Goal: Transaction & Acquisition: Subscribe to service/newsletter

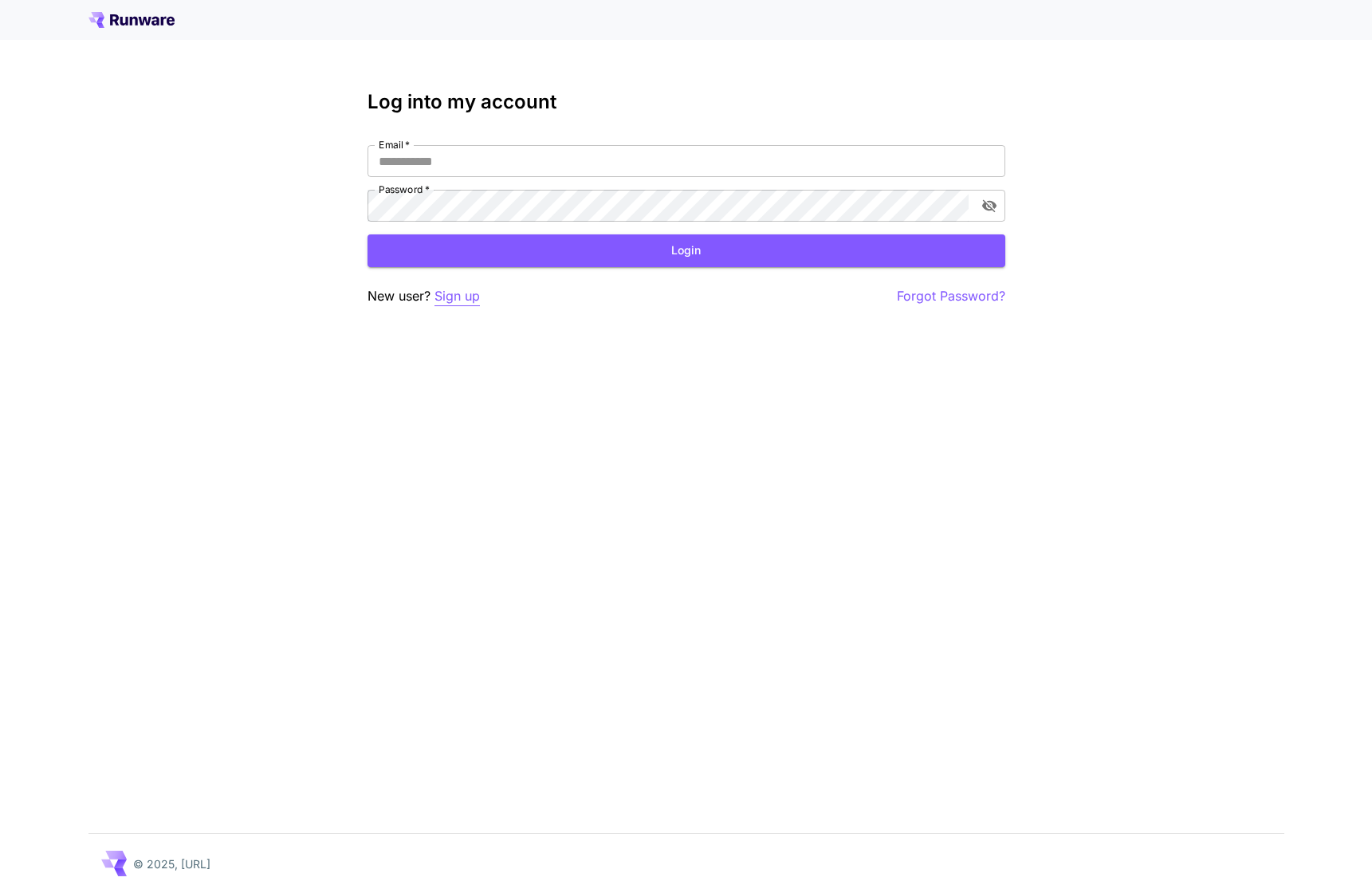
click at [470, 295] on p "Sign up" at bounding box center [456, 296] width 45 height 20
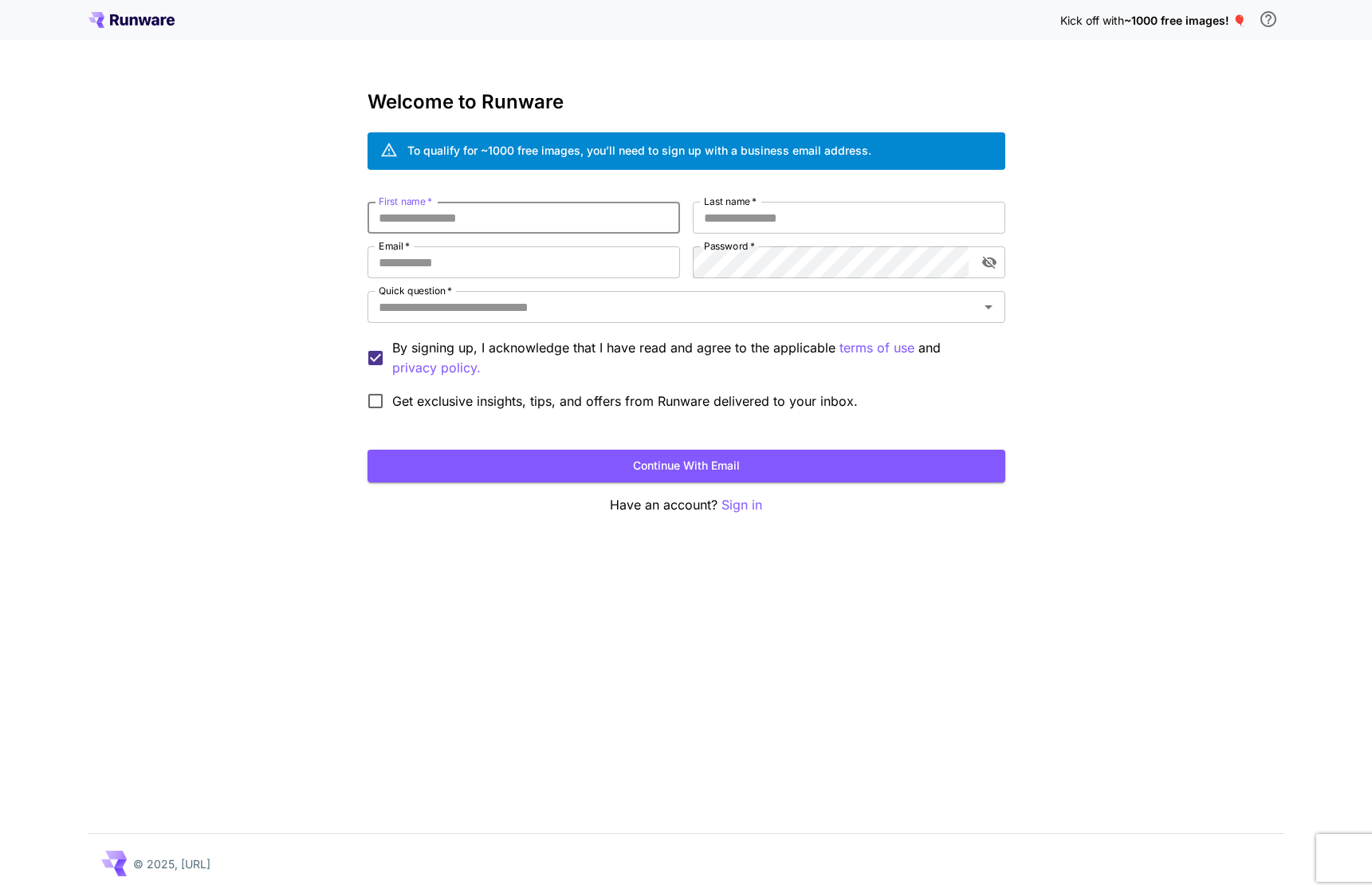
click at [450, 230] on input "First name   *" at bounding box center [523, 217] width 312 height 32
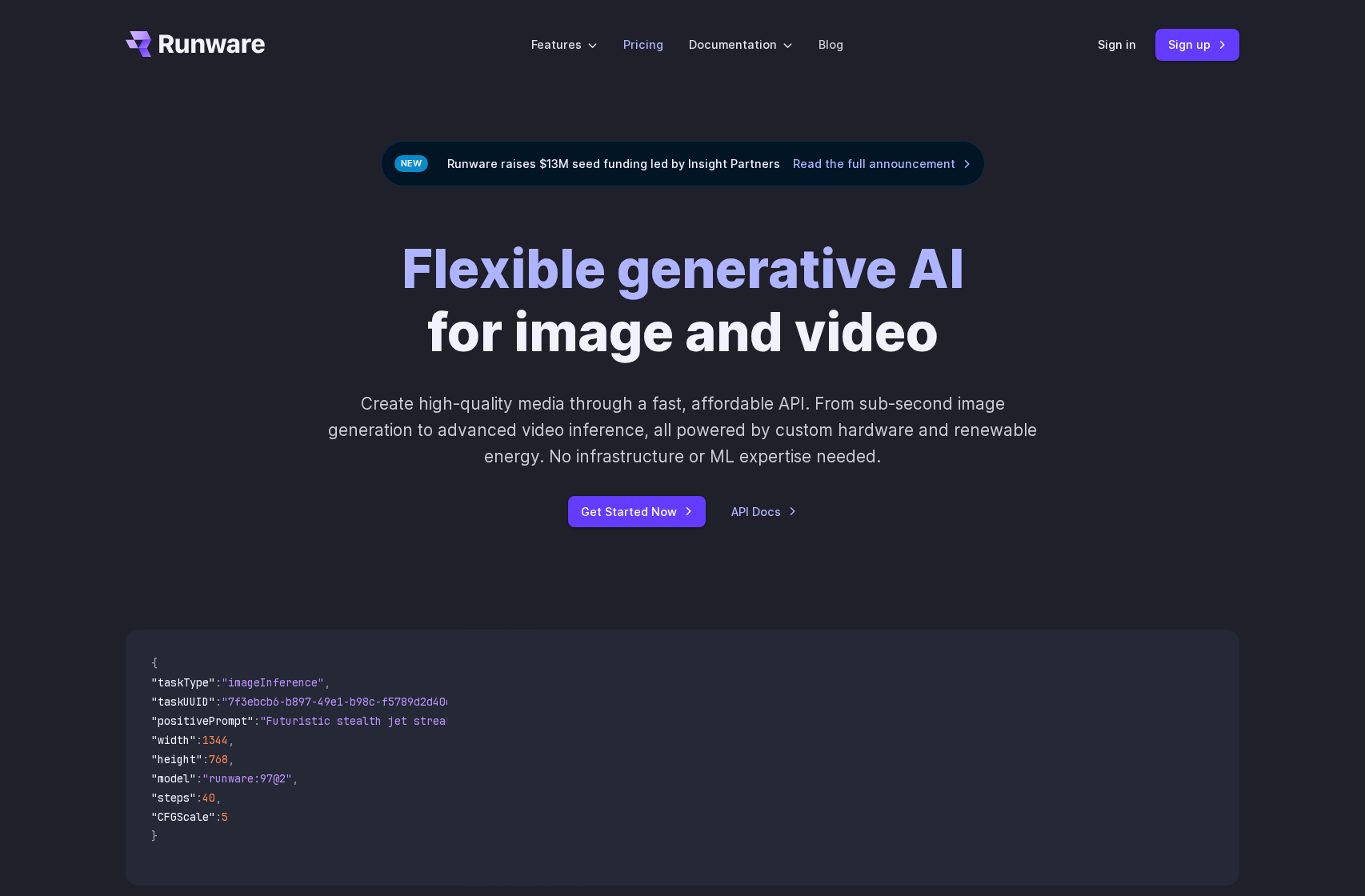
click at [645, 40] on link "Pricing" at bounding box center [642, 44] width 40 height 18
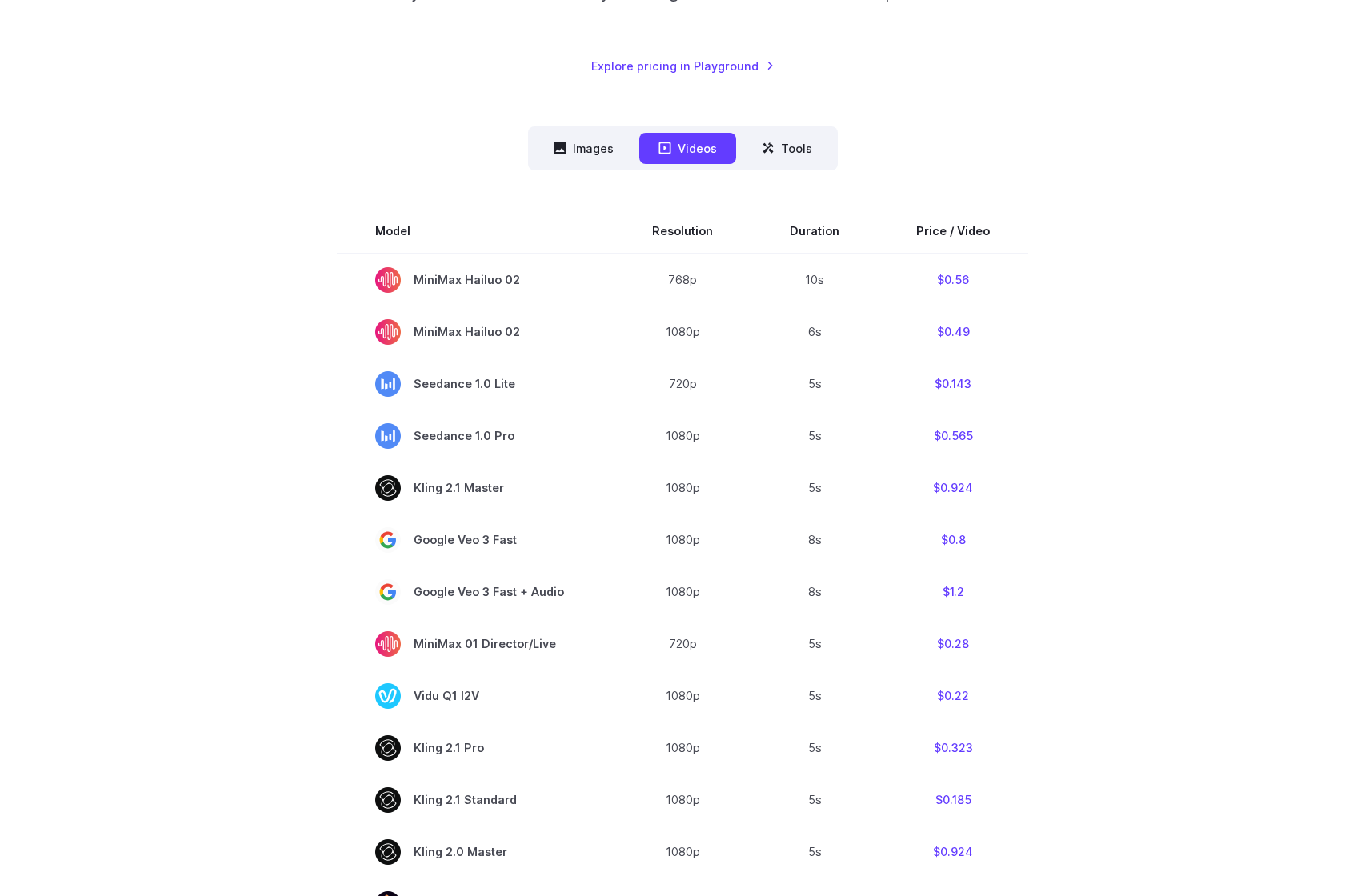
scroll to position [330, 0]
click at [589, 152] on button "Images" at bounding box center [584, 148] width 98 height 31
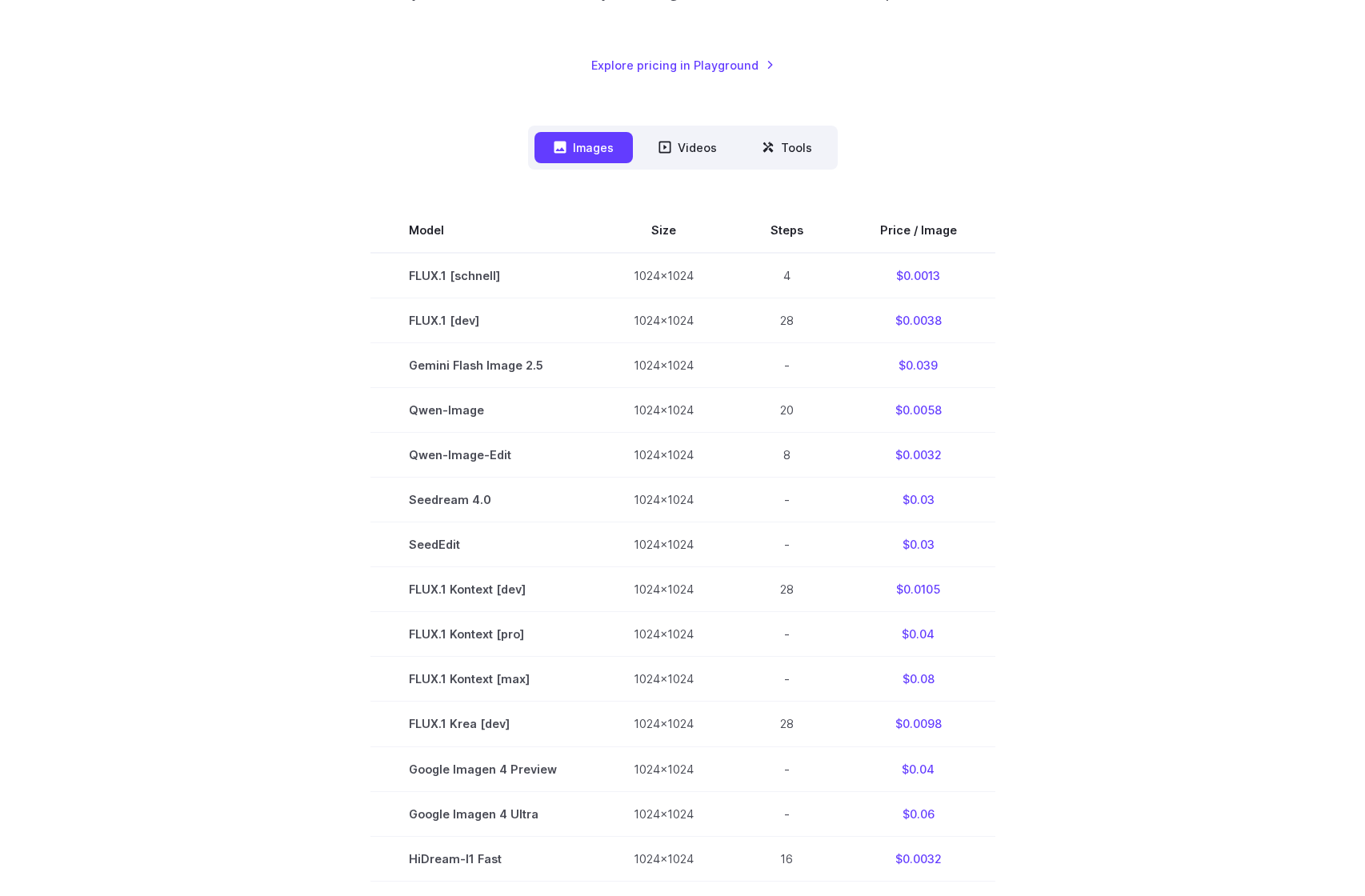
click at [150, 171] on div "Model Size Steps Price / Image FLUX.1 [schnell] 1024x1024 4 $0.0013 FLUX.1 [dev…" at bounding box center [682, 660] width 1114 height 980
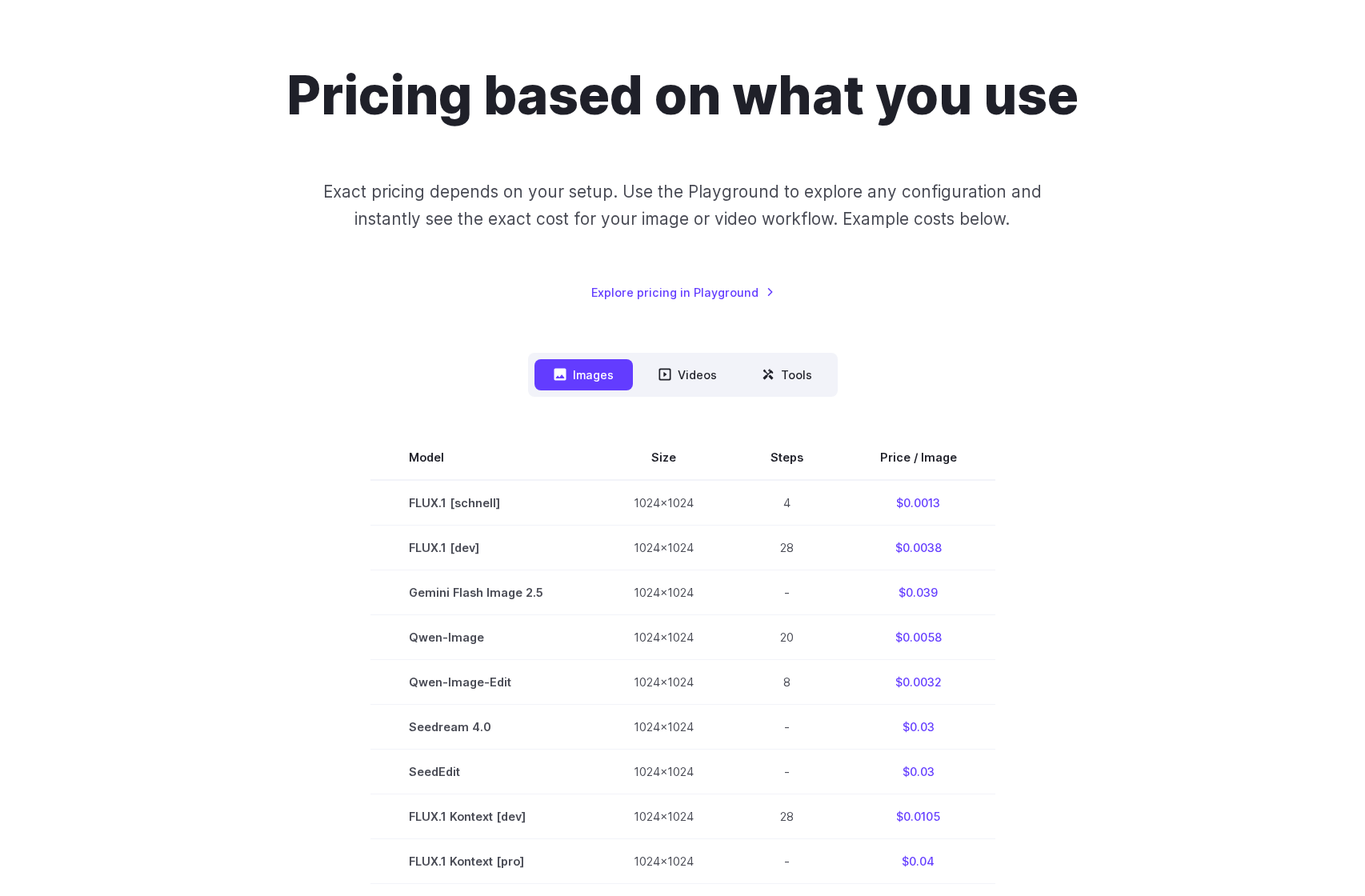
scroll to position [0, 0]
